Goal: Information Seeking & Learning: Learn about a topic

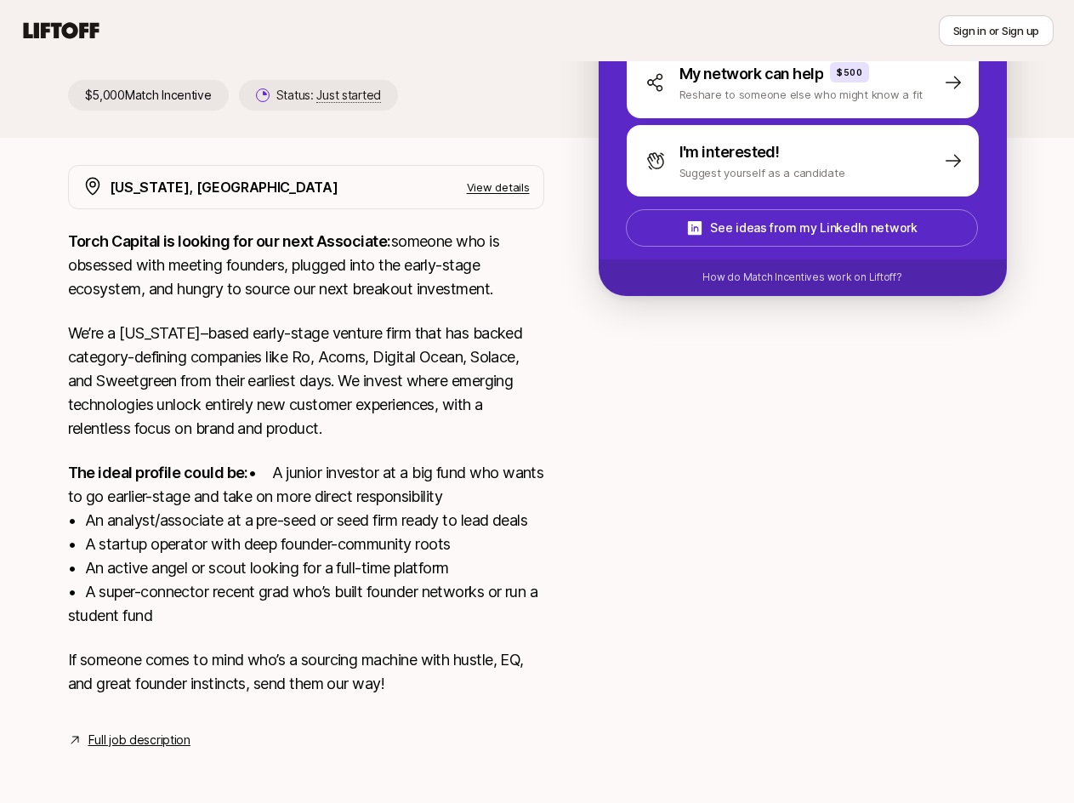
scroll to position [252, 0]
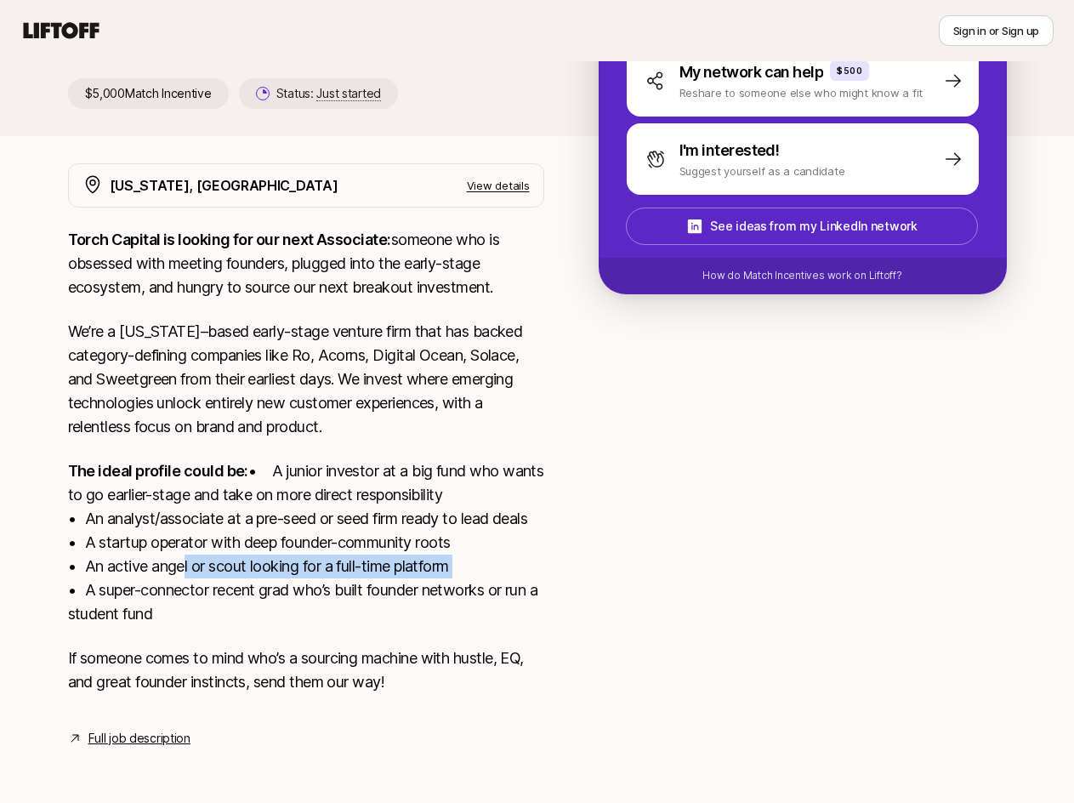
drag, startPoint x: 464, startPoint y: 569, endPoint x: 179, endPoint y: 560, distance: 285.9
click at [179, 560] on p "The ideal profile could be: • A junior investor at a big fund who wants to go e…" at bounding box center [306, 542] width 476 height 167
drag, startPoint x: 134, startPoint y: 595, endPoint x: 221, endPoint y: 612, distance: 88.4
click at [221, 612] on p "The ideal profile could be: • A junior investor at a big fund who wants to go e…" at bounding box center [306, 542] width 476 height 167
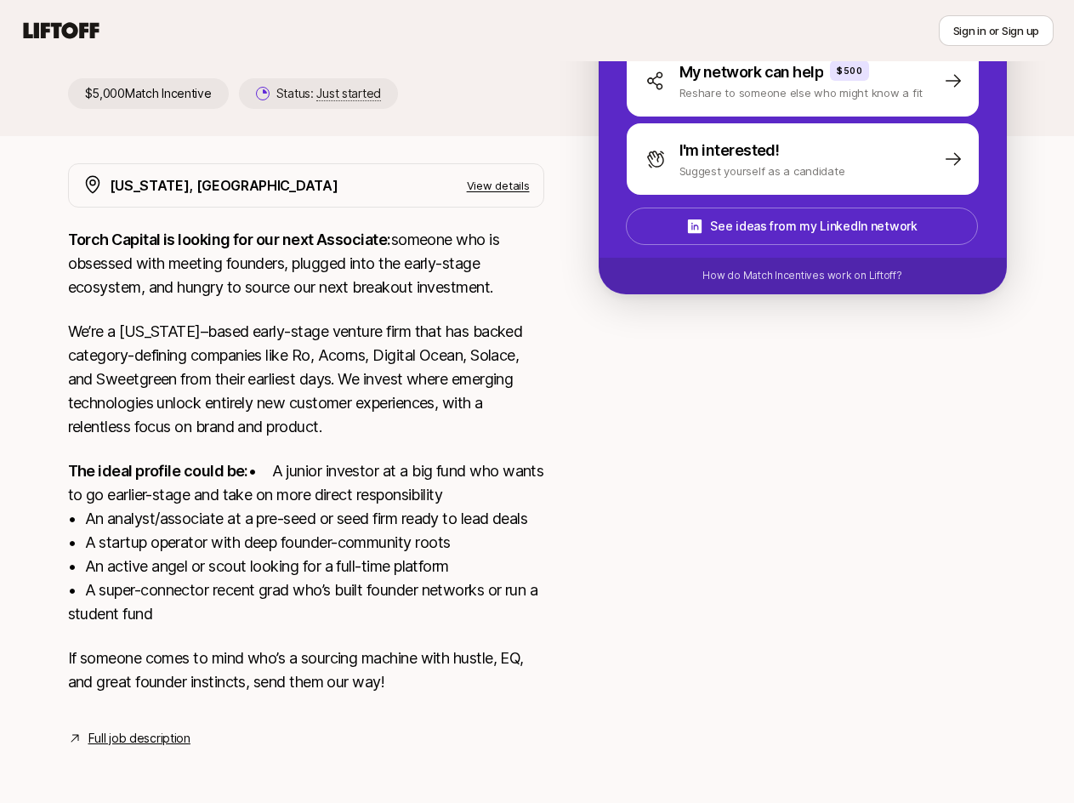
click at [221, 612] on p "The ideal profile could be: • A junior investor at a big fund who wants to go e…" at bounding box center [306, 542] width 476 height 167
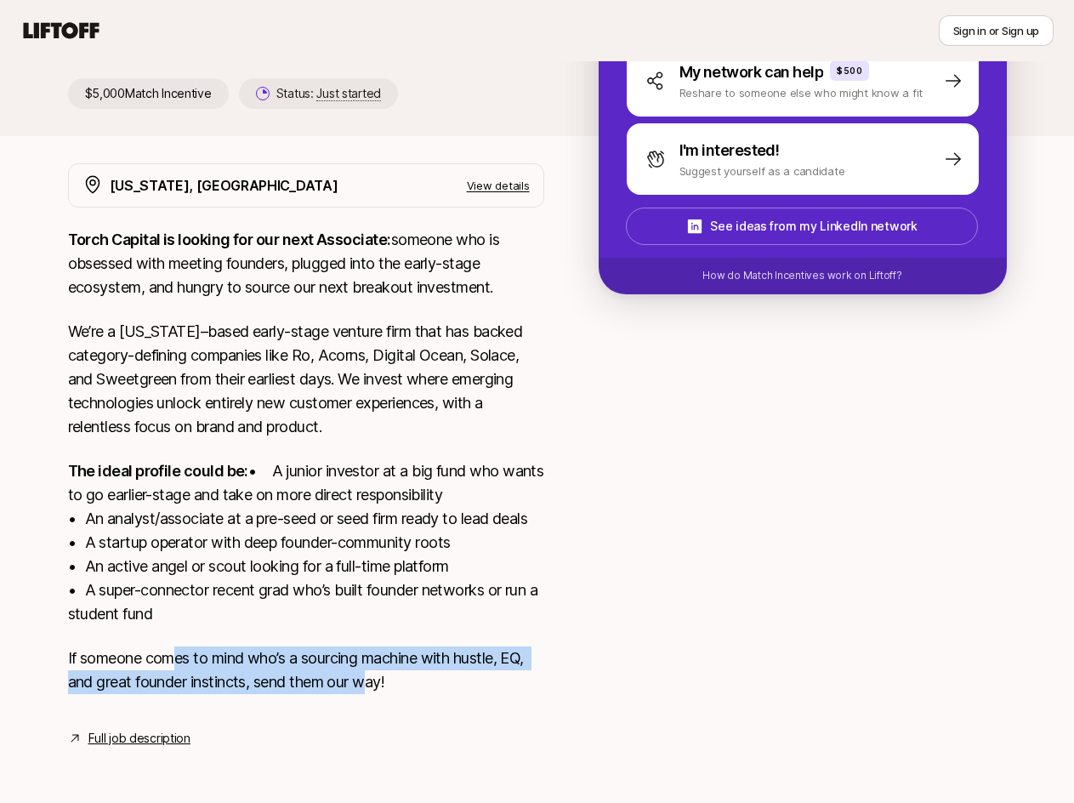
drag, startPoint x: 252, startPoint y: 668, endPoint x: 378, endPoint y: 687, distance: 127.4
click at [378, 687] on p "If someone comes to mind who’s a sourcing machine with hustle, EQ, and great fo…" at bounding box center [306, 670] width 476 height 48
